Goal: Obtain resource: Obtain resource

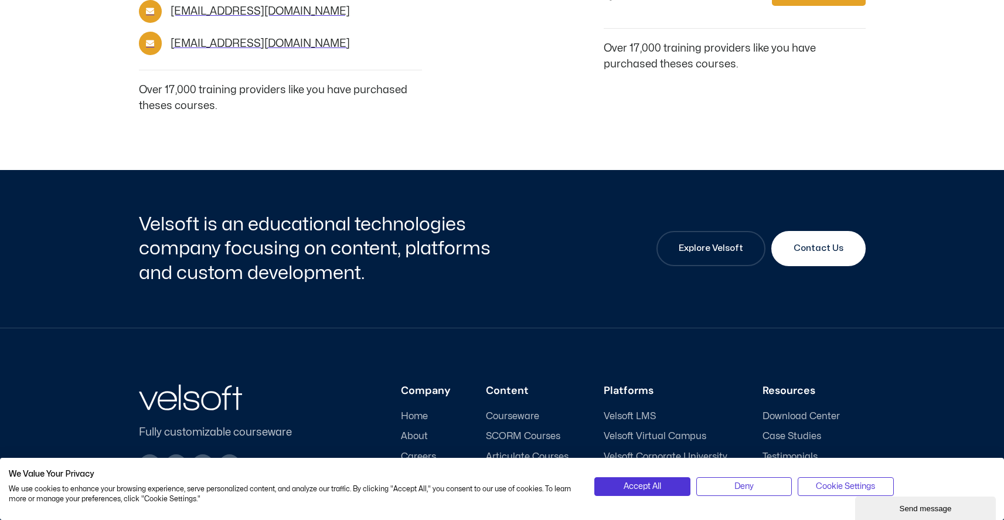
scroll to position [2149, 0]
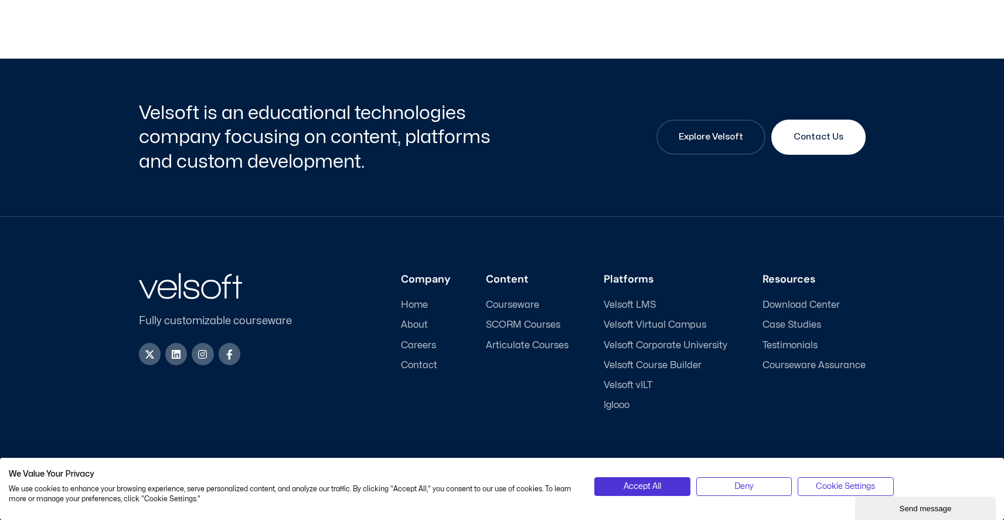
click at [977, 344] on div "Fully customizable courseware X-twitter Linkedin Instagram Facebook-f Company H…" at bounding box center [502, 373] width 1004 height 313
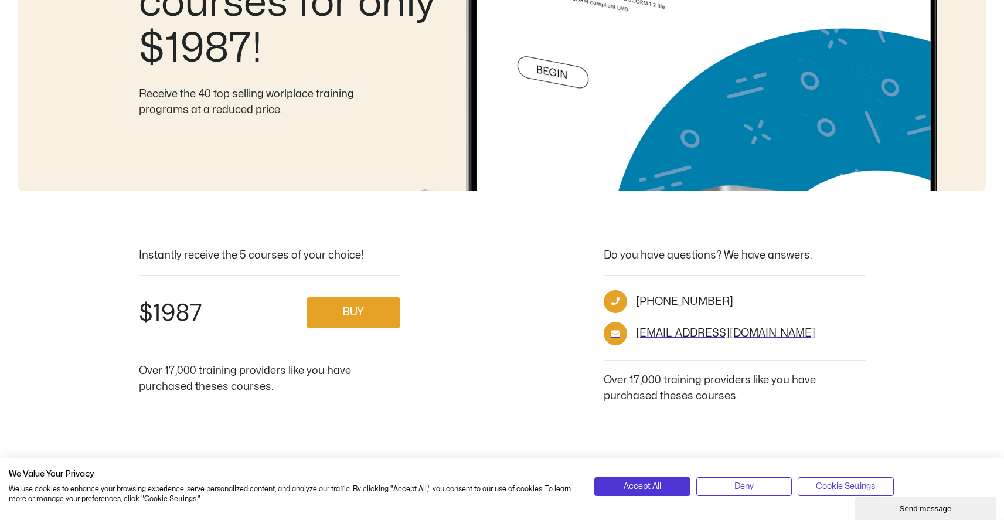
scroll to position [0, 0]
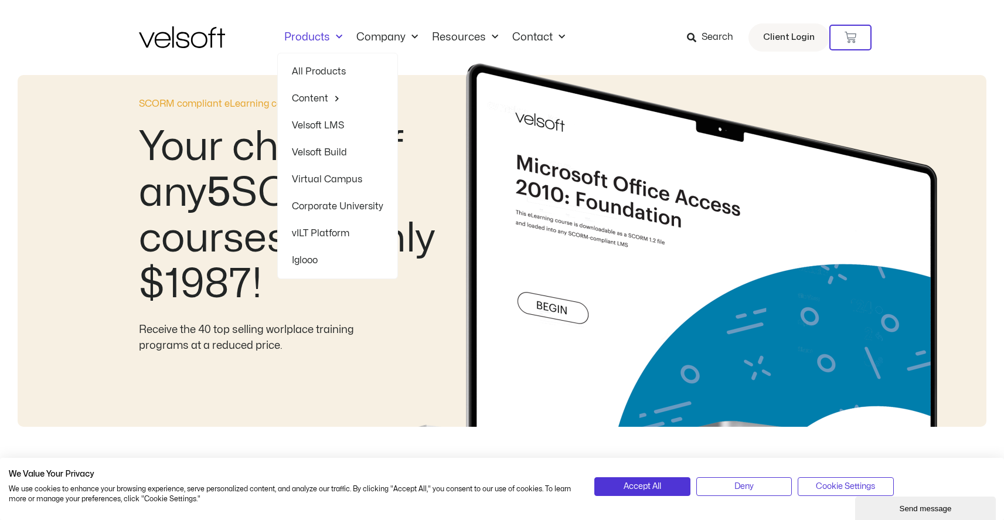
click at [212, 65] on div "Products All Products Content ILT Courseware Storyline 360 Courses SCORM Course…" at bounding box center [502, 37] width 727 height 75
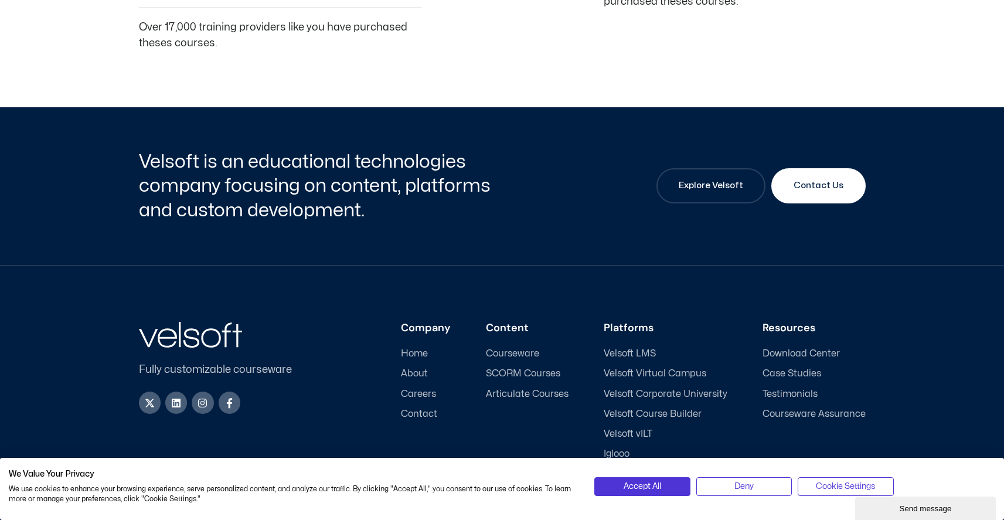
scroll to position [2149, 0]
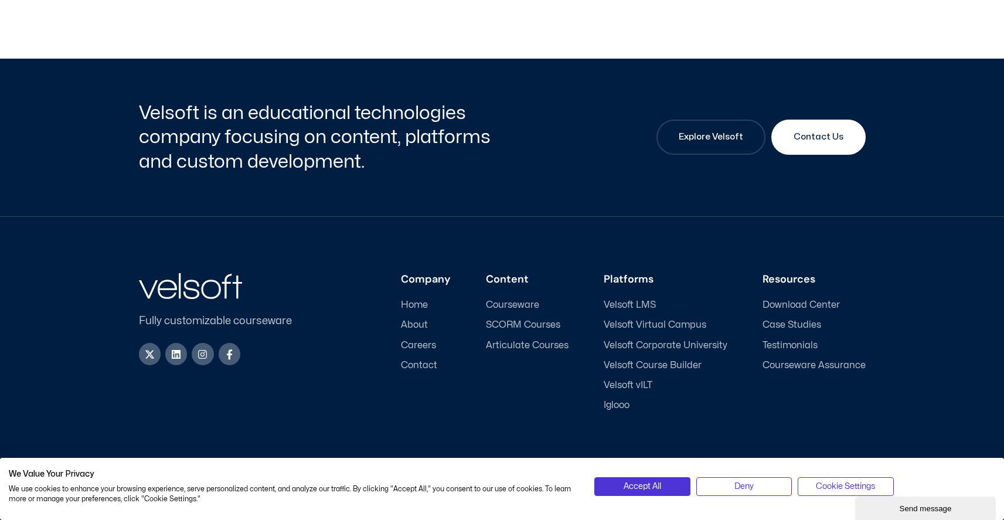
click at [521, 320] on span "SCORM Courses" at bounding box center [523, 325] width 74 height 11
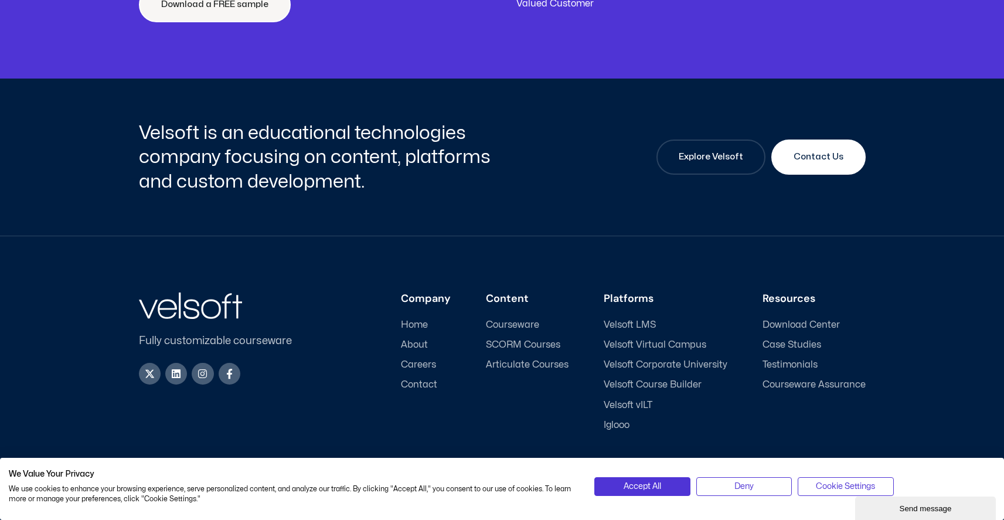
scroll to position [4462, 0]
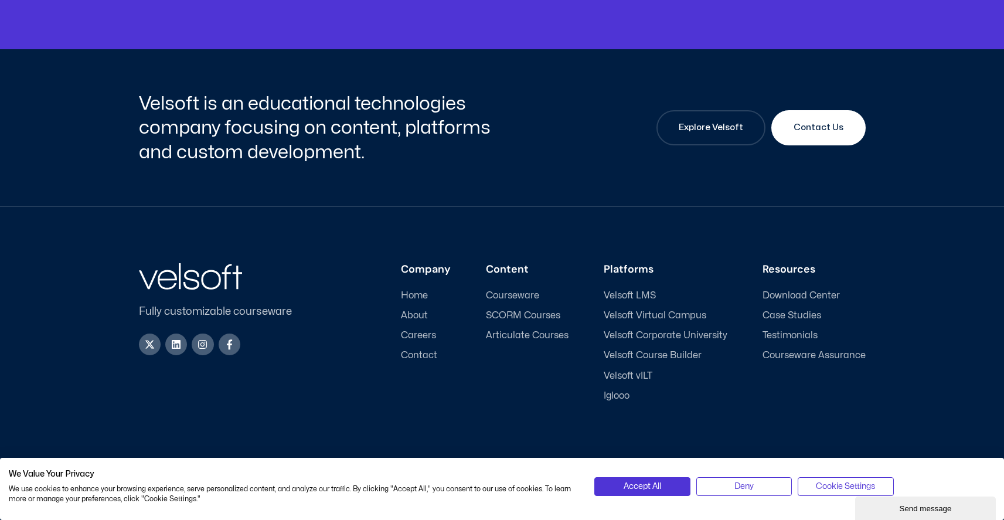
click at [901, 507] on div "Send message" at bounding box center [925, 508] width 123 height 9
click at [839, 254] on button "Minimize" at bounding box center [818, 249] width 40 height 12
click at [525, 294] on span "Courseware" at bounding box center [512, 295] width 53 height 11
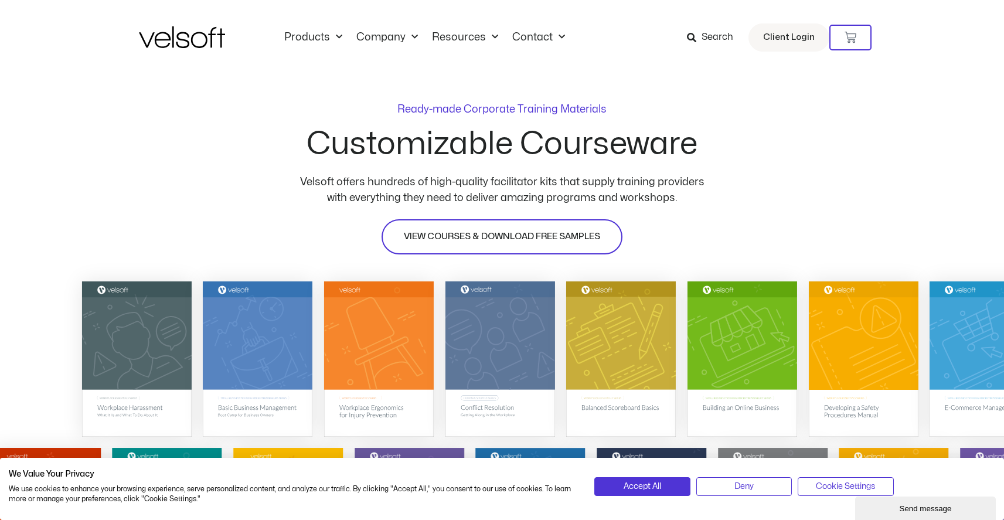
click at [521, 238] on span "VIEW COURSES & DOWNLOAD FREE SAMPLES" at bounding box center [502, 237] width 196 height 14
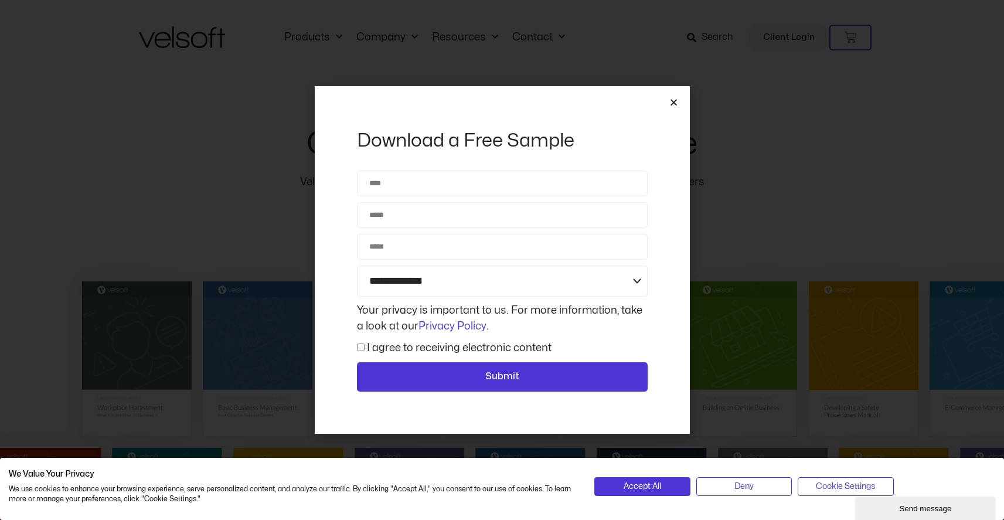
click at [676, 103] on icon "Close" at bounding box center [674, 102] width 9 height 9
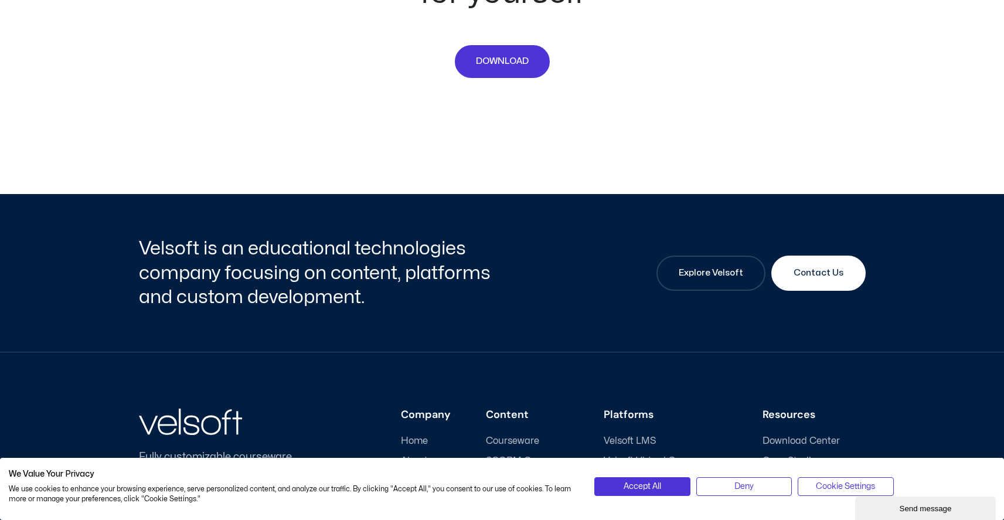
scroll to position [5499, 0]
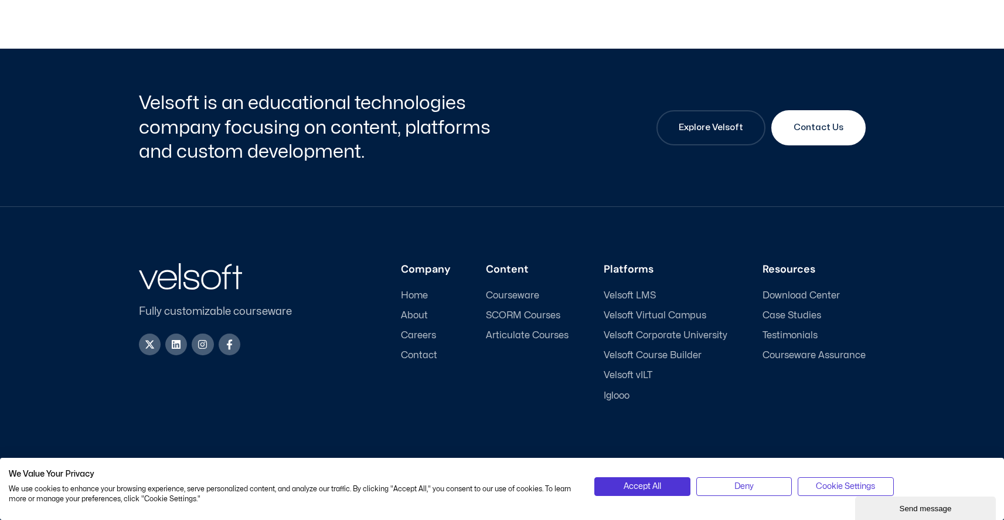
click at [531, 314] on span "SCORM Courses" at bounding box center [523, 315] width 74 height 11
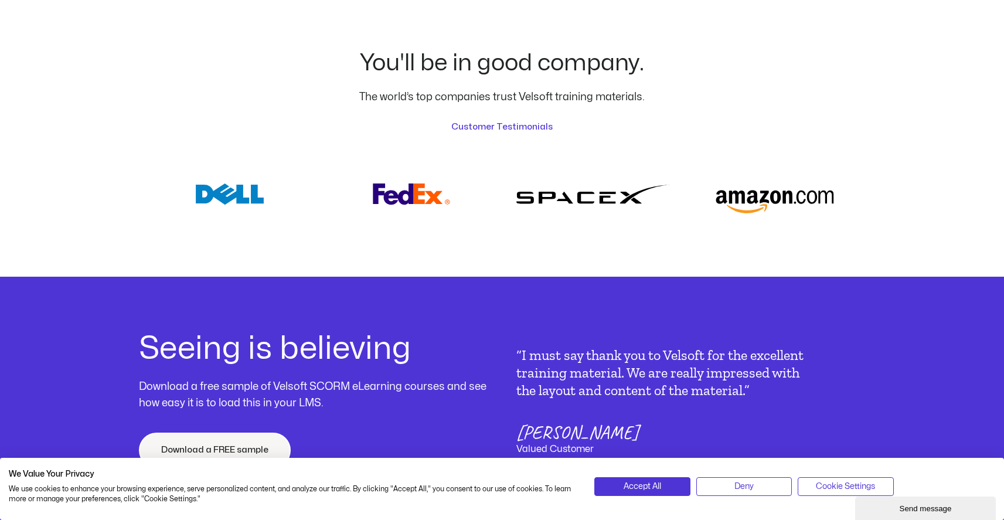
scroll to position [3955, 0]
